Goal: Task Accomplishment & Management: Use online tool/utility

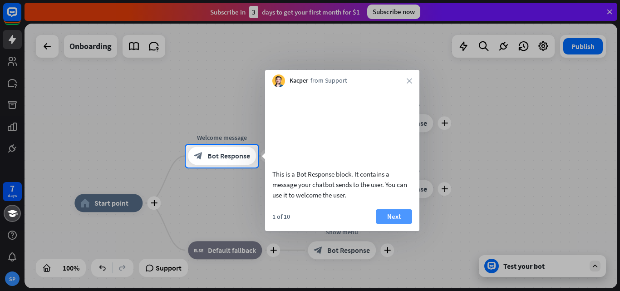
click at [395, 224] on button "Next" at bounding box center [394, 216] width 36 height 15
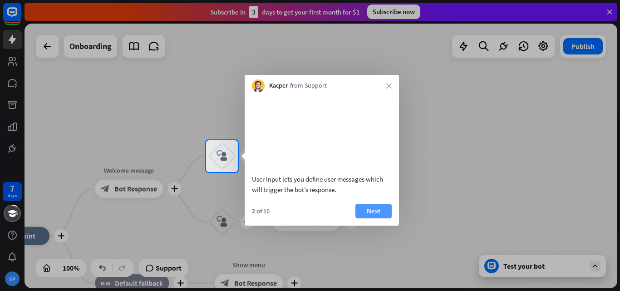
click at [370, 218] on button "Next" at bounding box center [373, 211] width 36 height 15
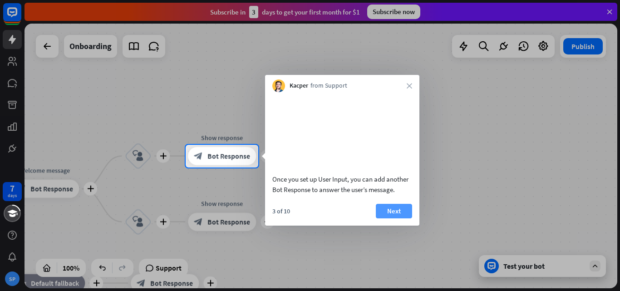
click at [393, 218] on button "Next" at bounding box center [394, 211] width 36 height 15
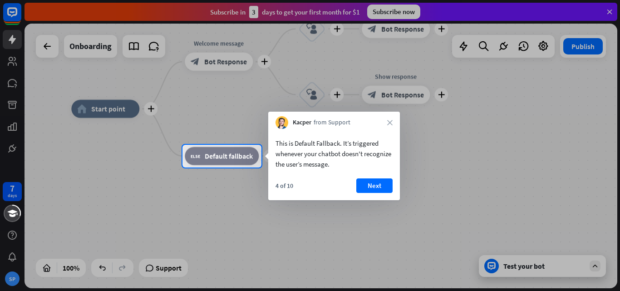
click at [366, 187] on button "Next" at bounding box center [374, 185] width 36 height 15
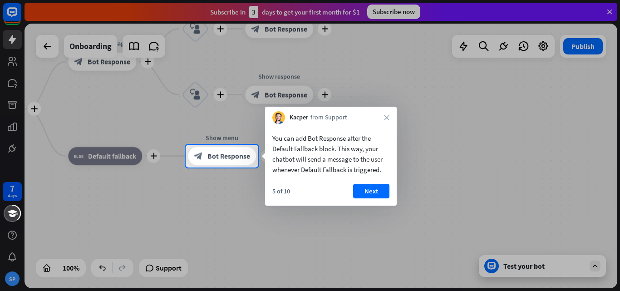
drag, startPoint x: 373, startPoint y: 191, endPoint x: 440, endPoint y: 197, distance: 67.0
click at [375, 192] on button "Next" at bounding box center [371, 191] width 36 height 15
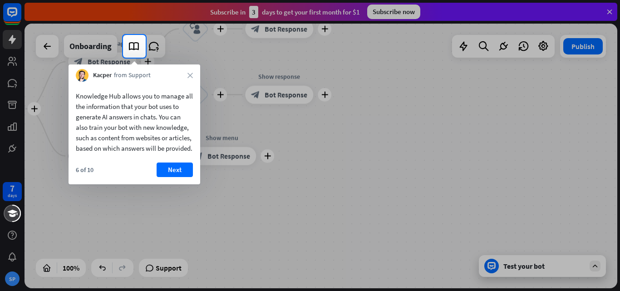
click at [177, 177] on button "Next" at bounding box center [175, 170] width 36 height 15
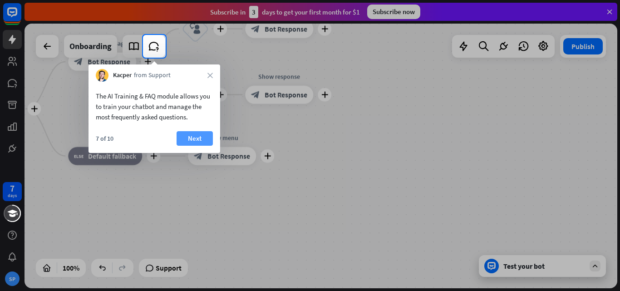
click at [190, 139] on button "Next" at bounding box center [195, 138] width 36 height 15
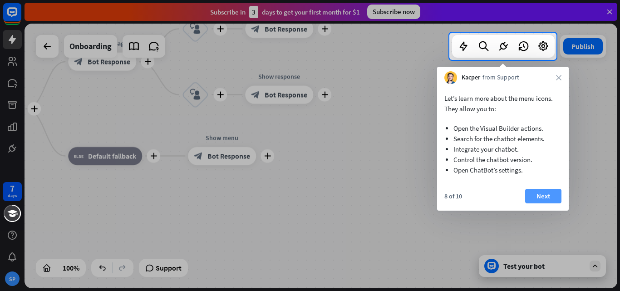
click at [538, 197] on button "Next" at bounding box center [543, 196] width 36 height 15
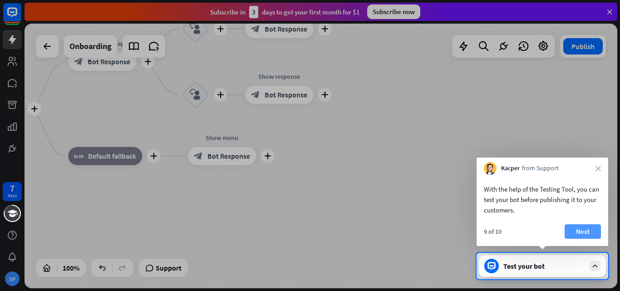
click at [583, 233] on button "Next" at bounding box center [583, 231] width 36 height 15
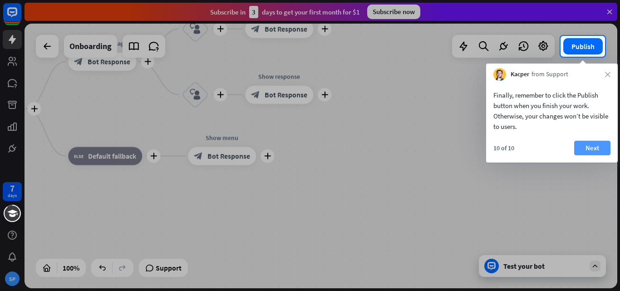
click at [586, 151] on button "Next" at bounding box center [592, 148] width 36 height 15
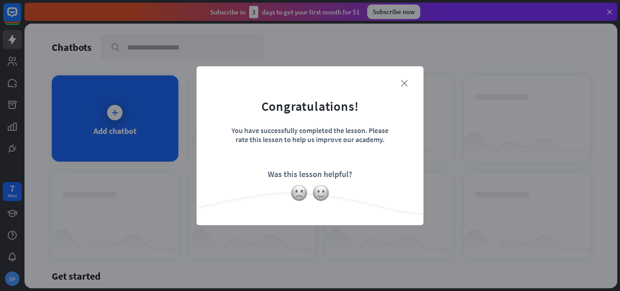
click at [406, 81] on icon "close" at bounding box center [404, 83] width 7 height 7
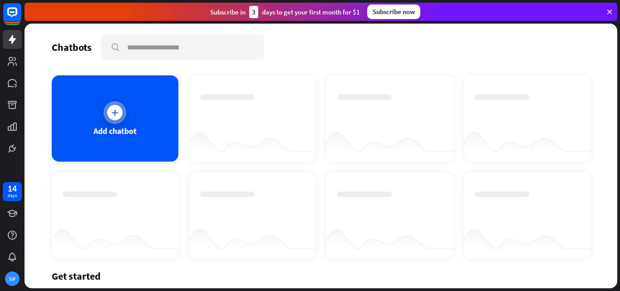
click at [116, 125] on div "Add chatbot" at bounding box center [115, 118] width 127 height 86
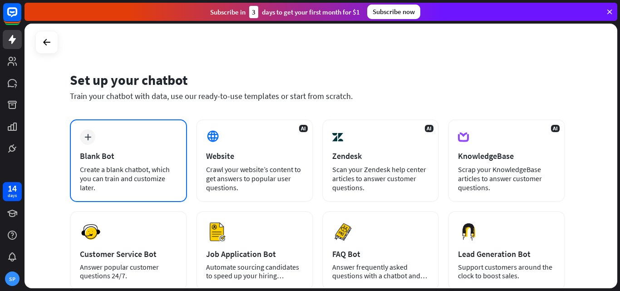
click at [136, 173] on div "Create a blank chatbot, which you can train and customize later." at bounding box center [128, 178] width 97 height 27
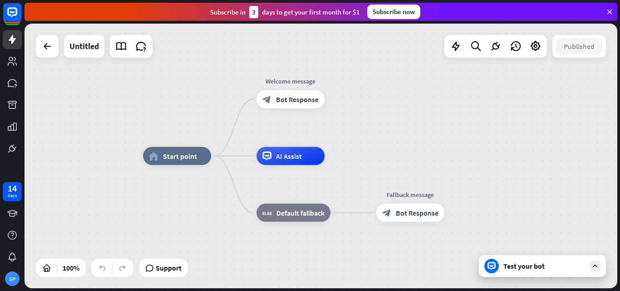
click at [593, 269] on icon at bounding box center [595, 266] width 8 height 8
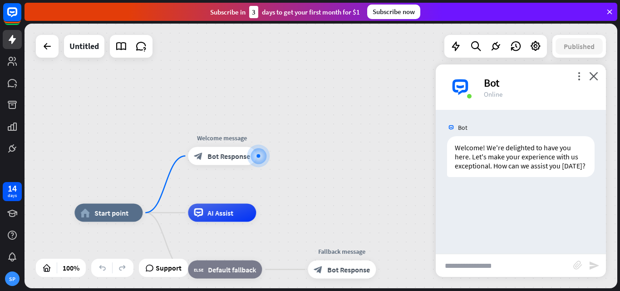
click at [501, 266] on input "text" at bounding box center [505, 265] width 138 height 23
type input "**********"
click at [594, 265] on icon "send" at bounding box center [594, 265] width 11 height 11
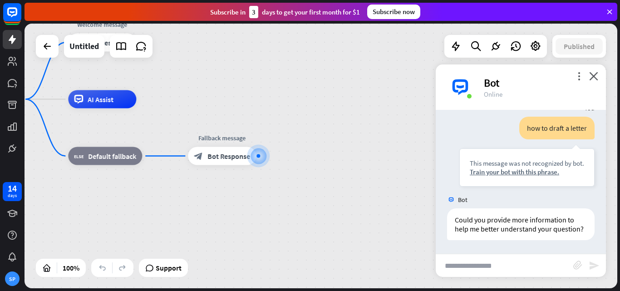
scroll to position [100, 0]
click at [592, 75] on icon "close" at bounding box center [593, 76] width 9 height 9
